Goal: Obtain resource: Obtain resource

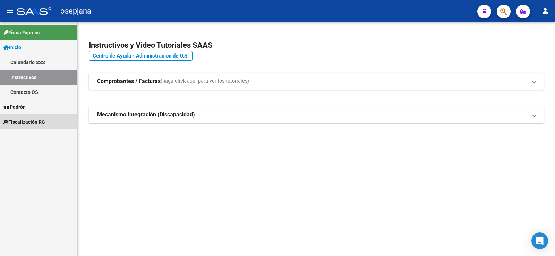
click at [28, 121] on span "Fiscalización RG" at bounding box center [24, 122] width 42 height 8
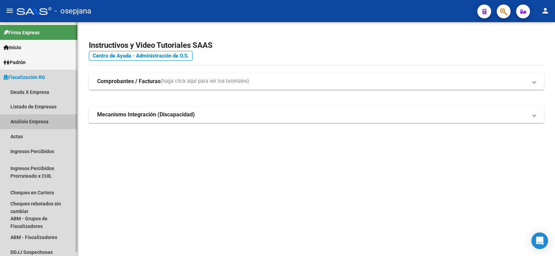
click at [27, 122] on link "Análisis Empresa" at bounding box center [38, 121] width 77 height 15
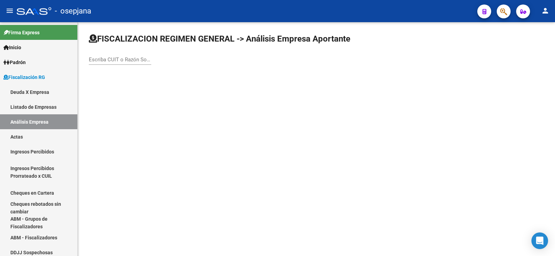
click at [114, 61] on input "Escriba CUIT o Razón Social para buscar" at bounding box center [120, 60] width 62 height 6
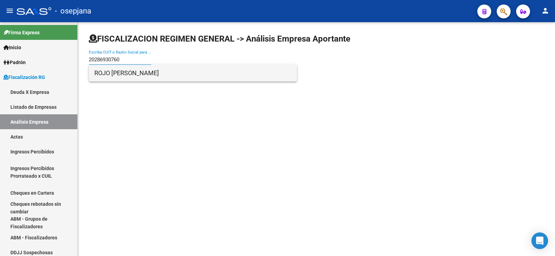
type input "20286930760"
click at [122, 76] on span "ROJO MARIANO GABRIEL" at bounding box center [192, 73] width 197 height 17
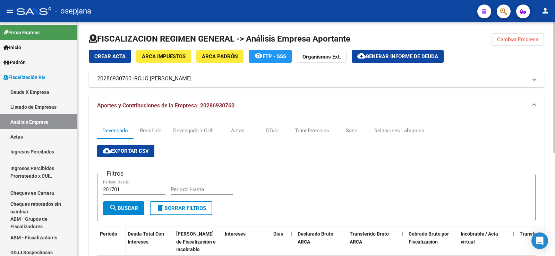
click at [398, 54] on span "Generar informe de deuda" at bounding box center [401, 56] width 72 height 6
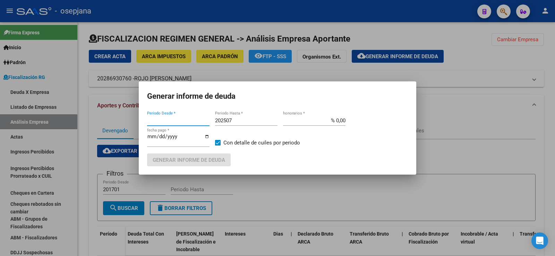
type input "202501"
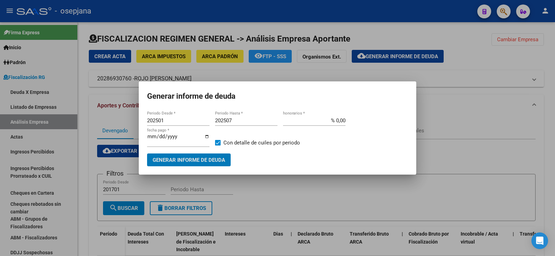
click at [232, 121] on input "202507" at bounding box center [246, 121] width 62 height 6
type input "202508"
click at [338, 123] on input "% 0,00" at bounding box center [314, 121] width 62 height 6
type input "% 10,00"
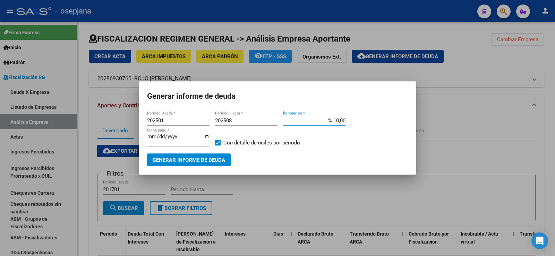
click at [157, 139] on input "2025-10-08" at bounding box center [178, 139] width 62 height 11
type input "2025-11-08"
click at [186, 159] on span "Generar informe de deuda" at bounding box center [189, 160] width 72 height 6
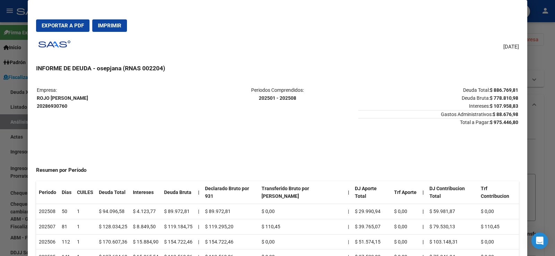
click at [58, 23] on span "Exportar a PDF" at bounding box center [63, 26] width 42 height 6
